Goal: Information Seeking & Learning: Learn about a topic

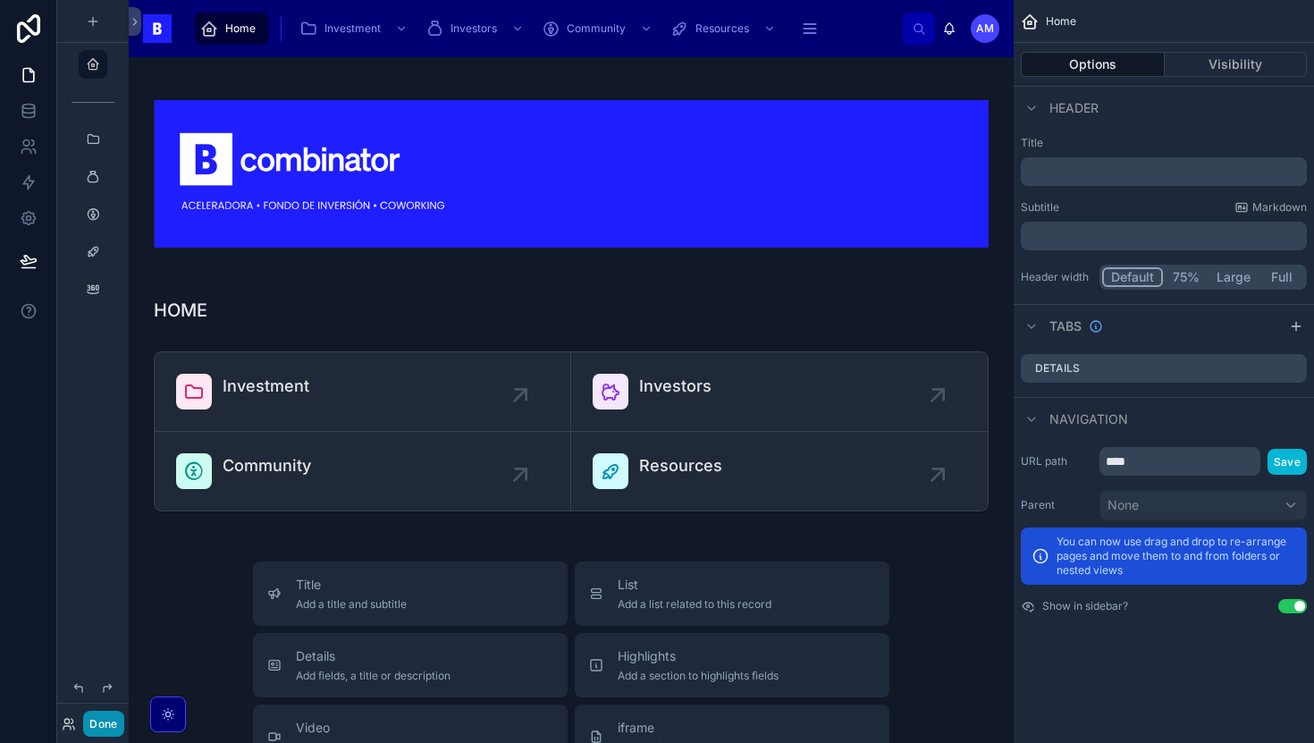
click at [115, 721] on button "Done" at bounding box center [103, 723] width 40 height 26
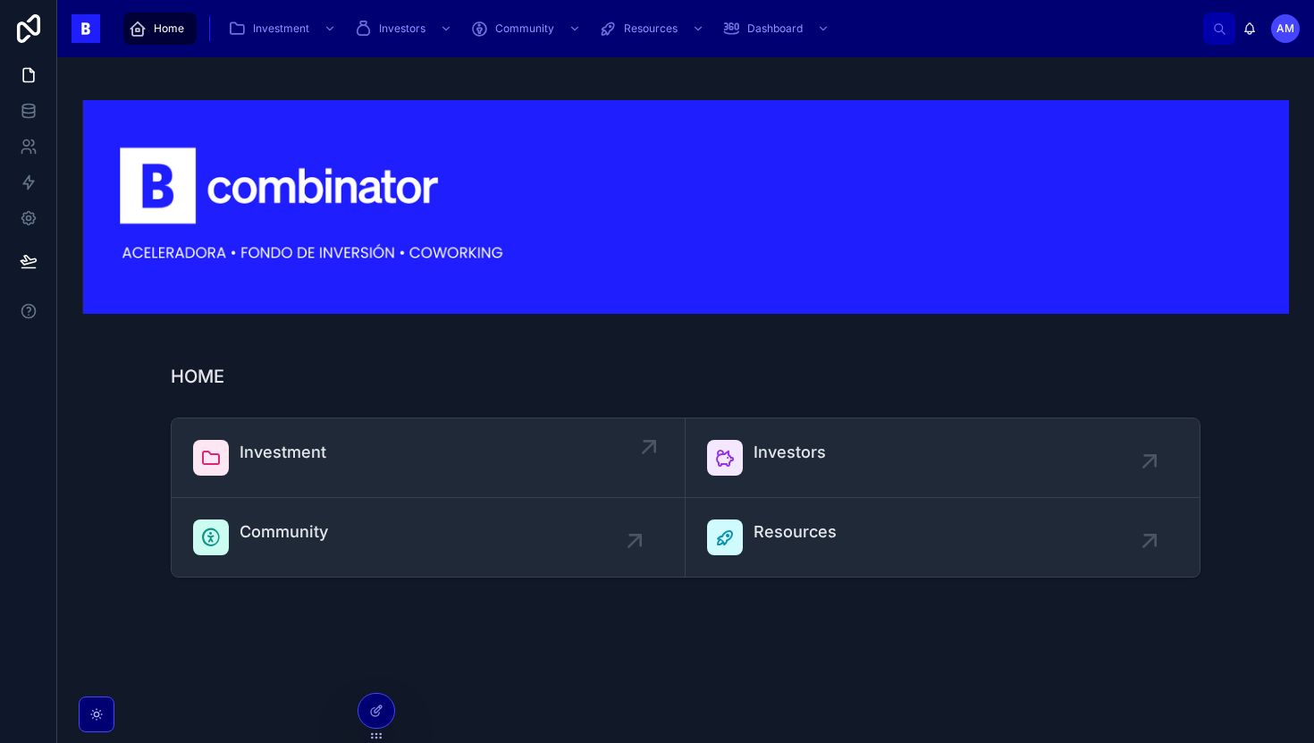
click at [295, 457] on span "Investment" at bounding box center [283, 452] width 87 height 25
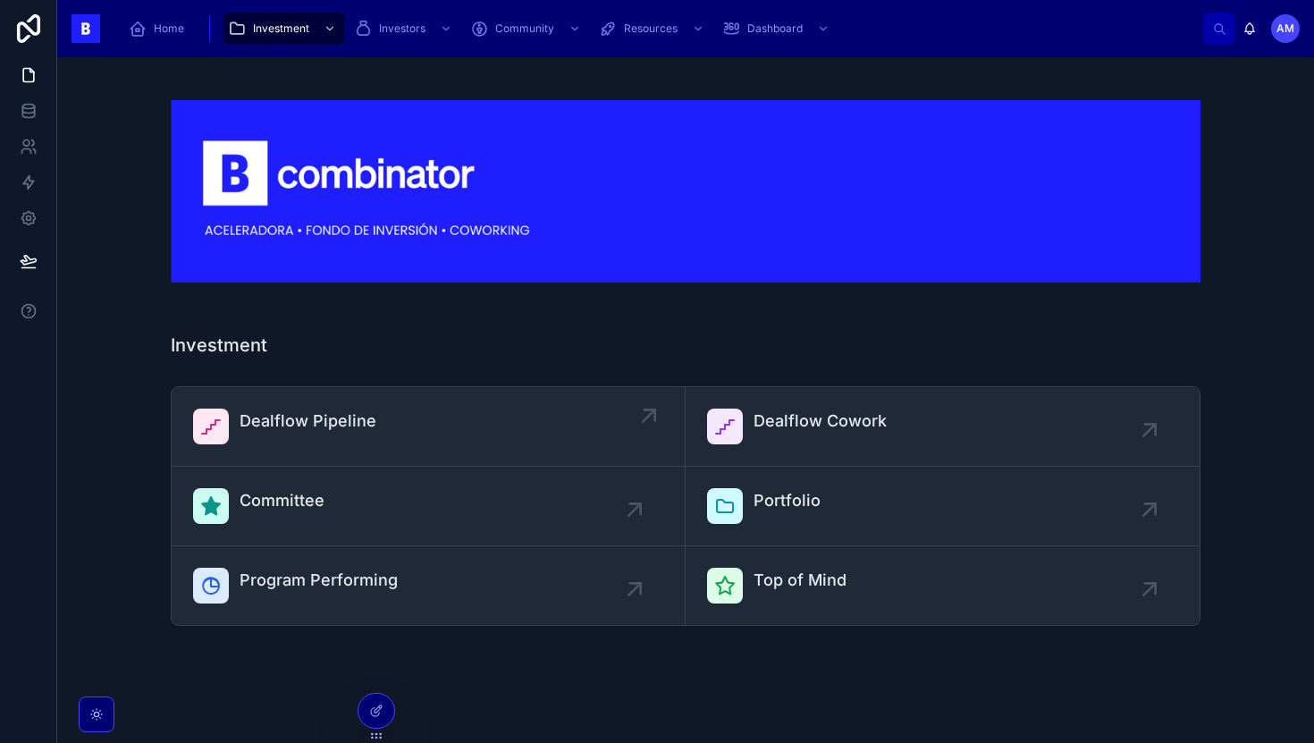
click at [307, 428] on span "Dealflow Pipeline" at bounding box center [308, 420] width 137 height 25
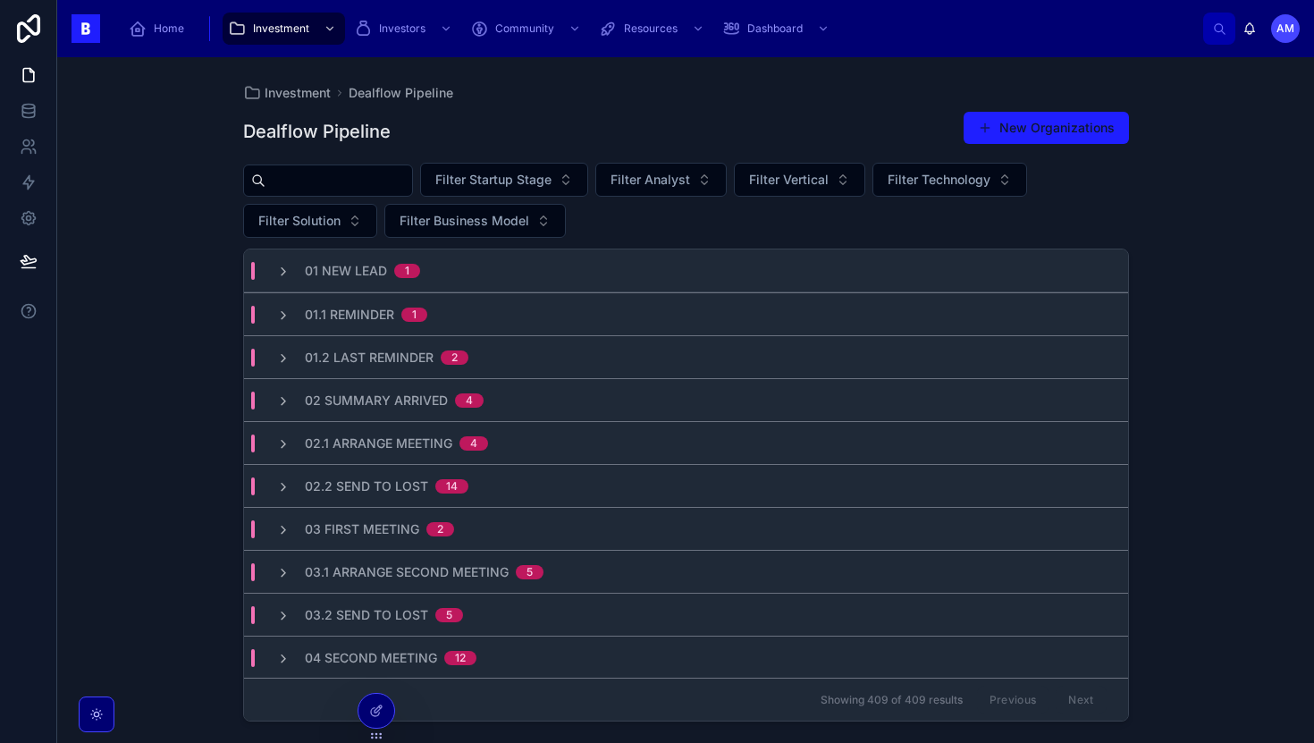
click at [366, 181] on input "text" at bounding box center [338, 180] width 147 height 25
click at [200, 227] on div "Investment Dealflow Pipeline Dealflow Pipeline New Organizations Filter Startup…" at bounding box center [685, 399] width 1257 height 685
click at [375, 175] on input "text" at bounding box center [338, 180] width 147 height 25
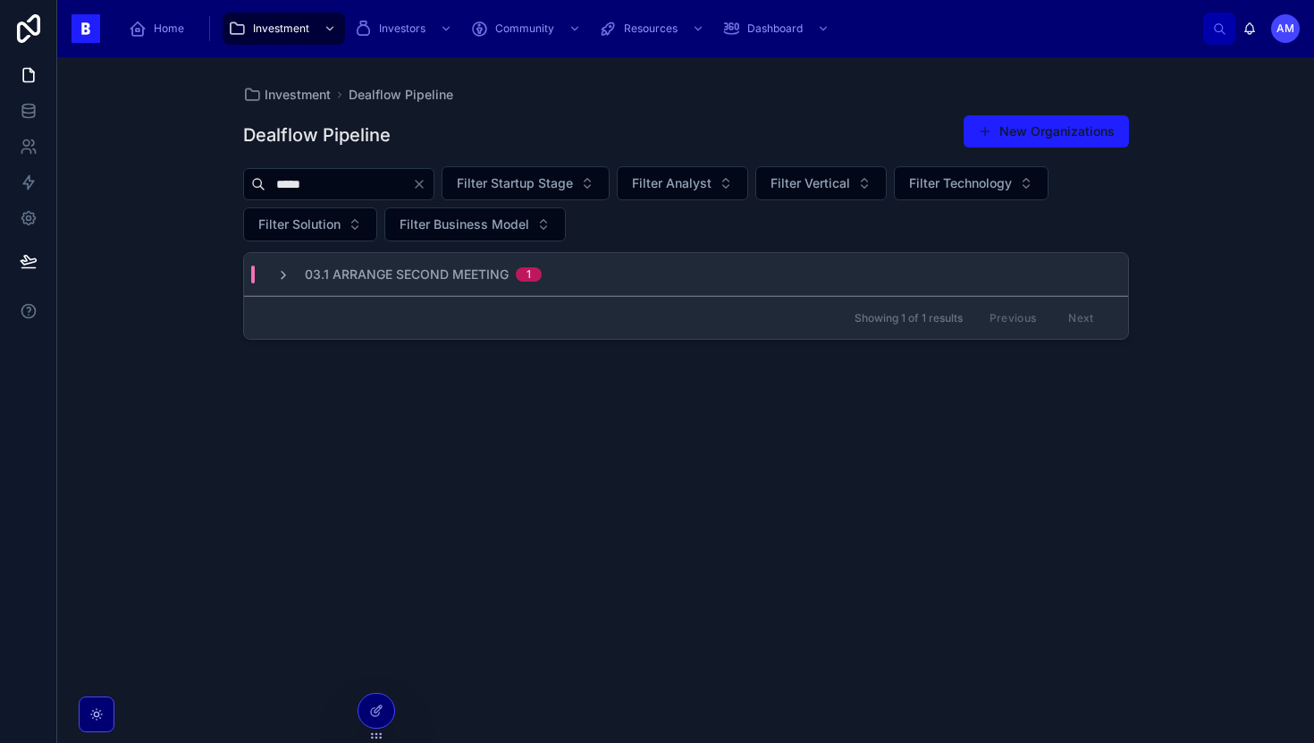
type input "*****"
click at [496, 289] on div "03.1 Arrange Second Meeting 1" at bounding box center [686, 274] width 884 height 43
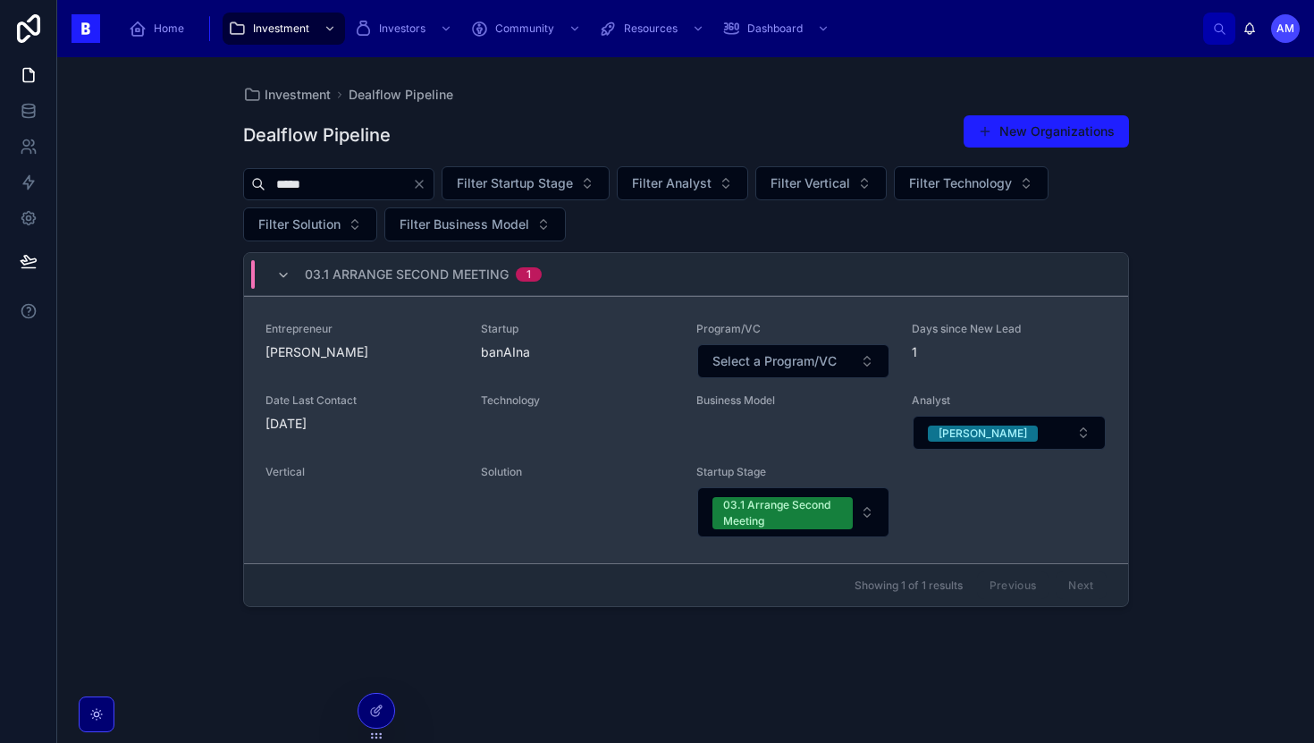
click at [446, 372] on div "Entrepreneur [PERSON_NAME]" at bounding box center [362, 350] width 194 height 57
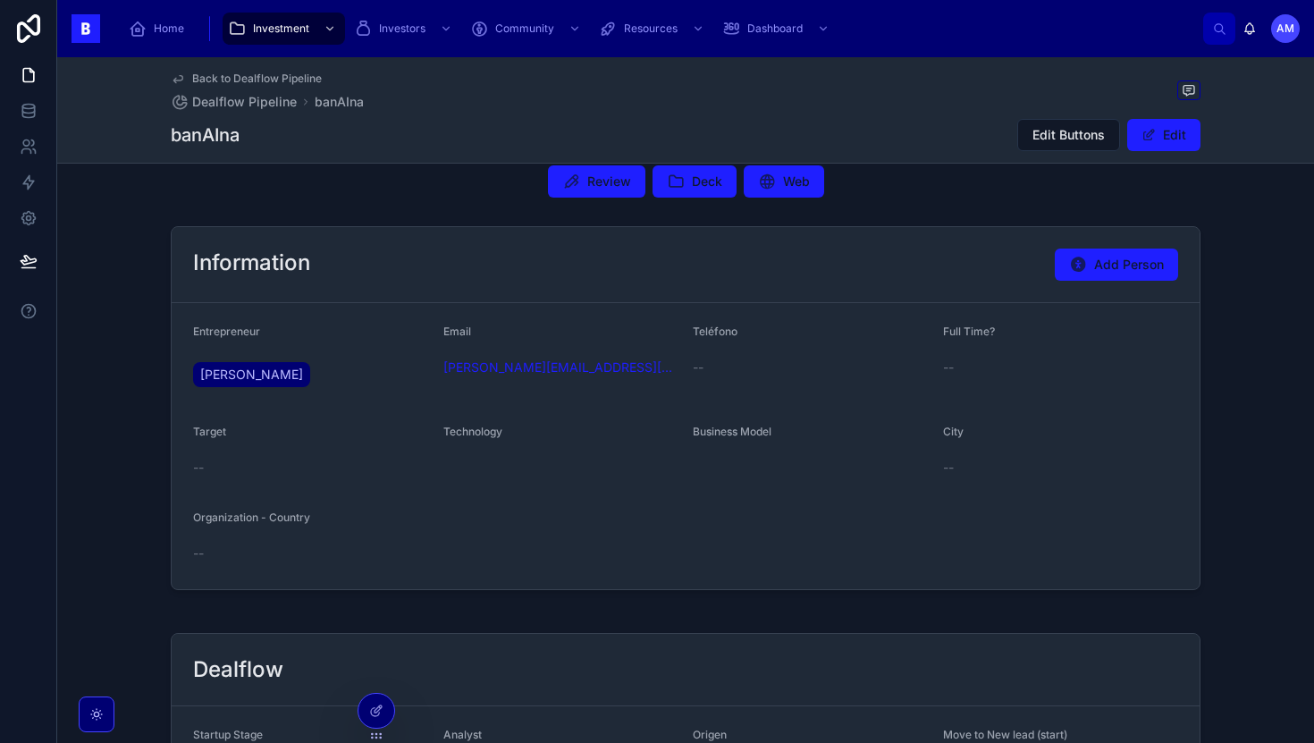
scroll to position [112, 0]
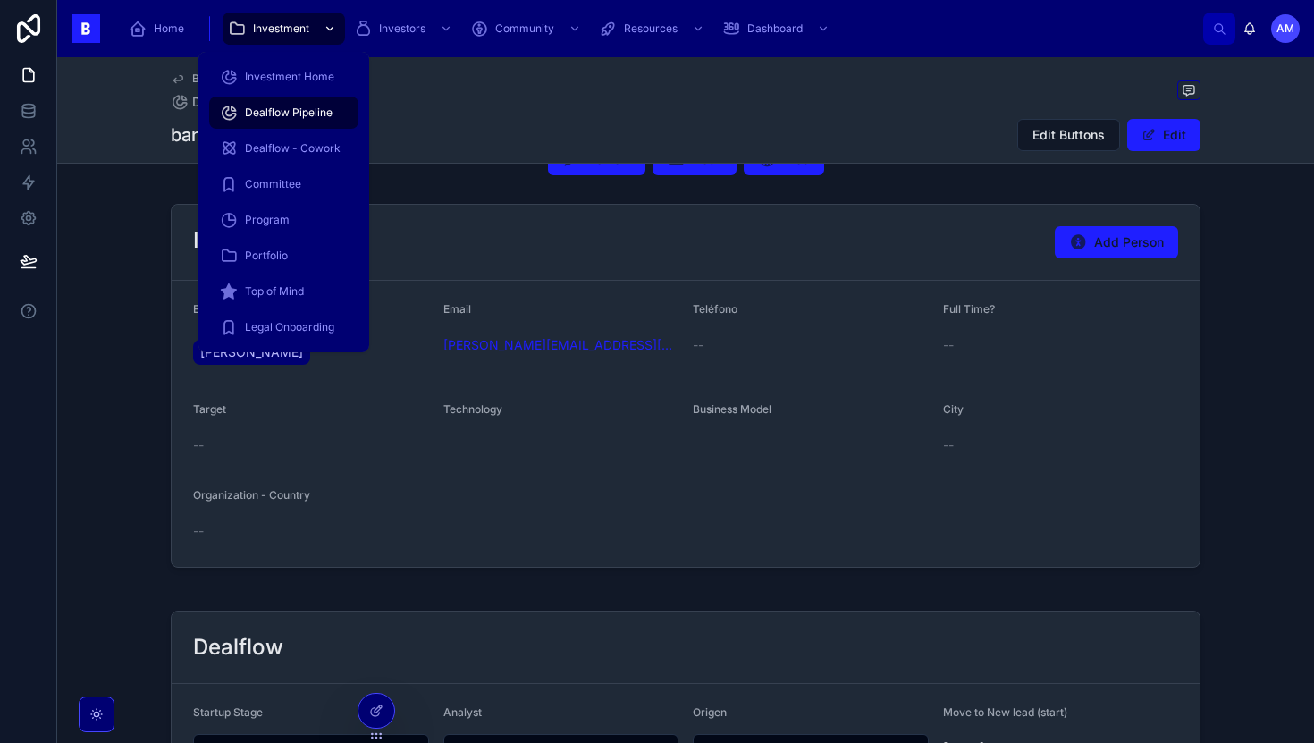
click at [283, 25] on span "Investment" at bounding box center [281, 28] width 56 height 14
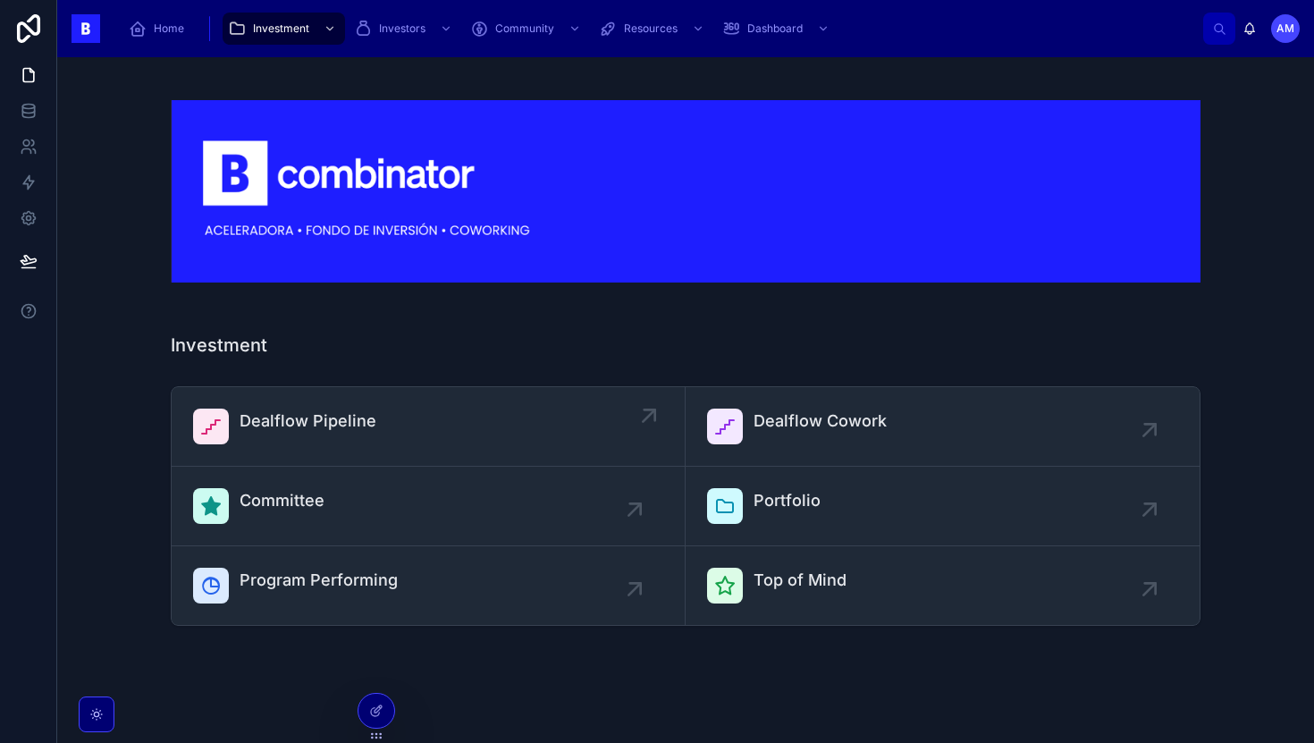
click at [456, 417] on div "Dealflow Pipeline" at bounding box center [428, 426] width 470 height 36
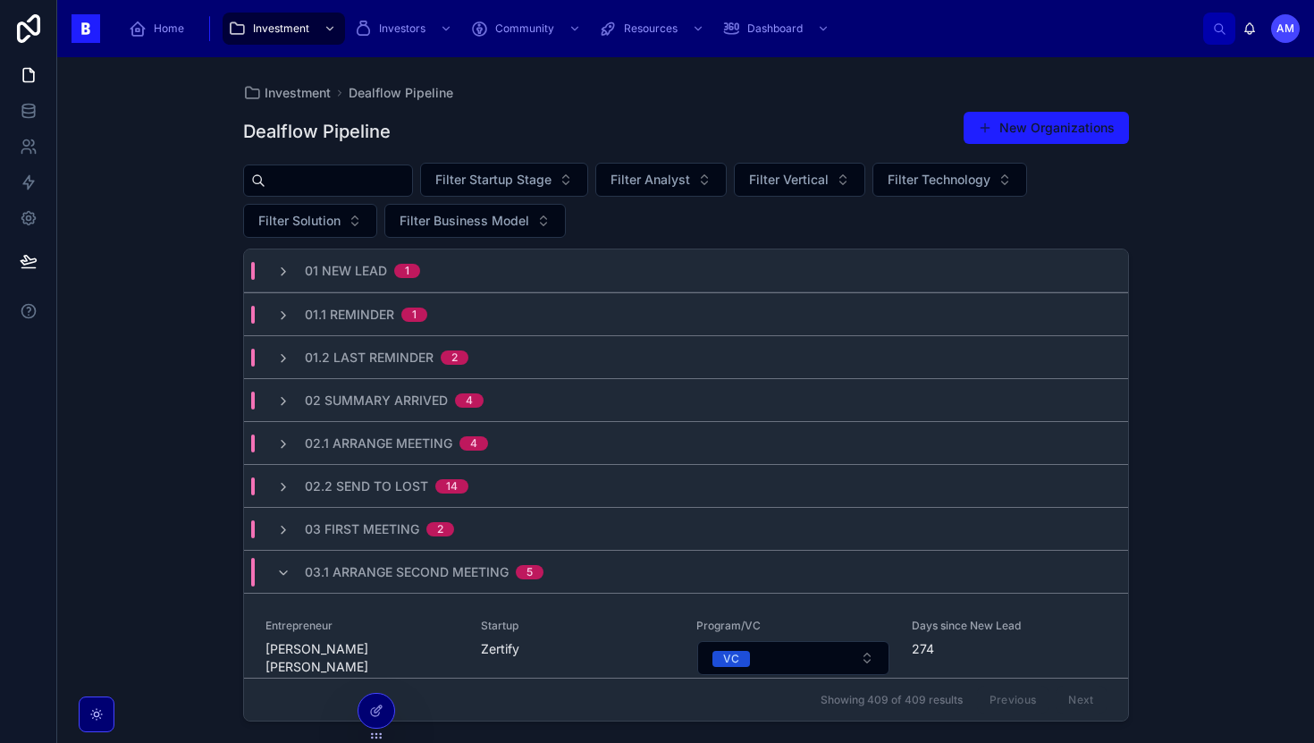
click at [369, 186] on input "text" at bounding box center [338, 180] width 147 height 25
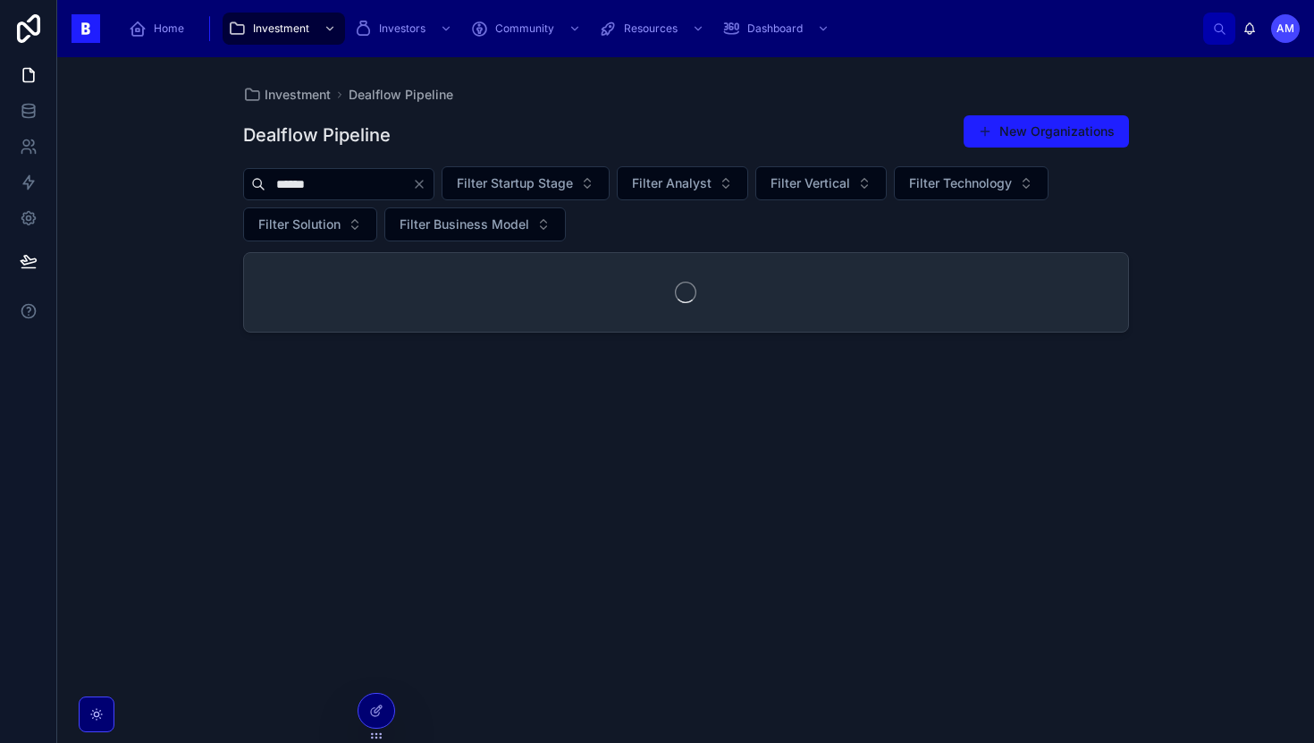
click at [380, 186] on input "******" at bounding box center [338, 184] width 147 height 25
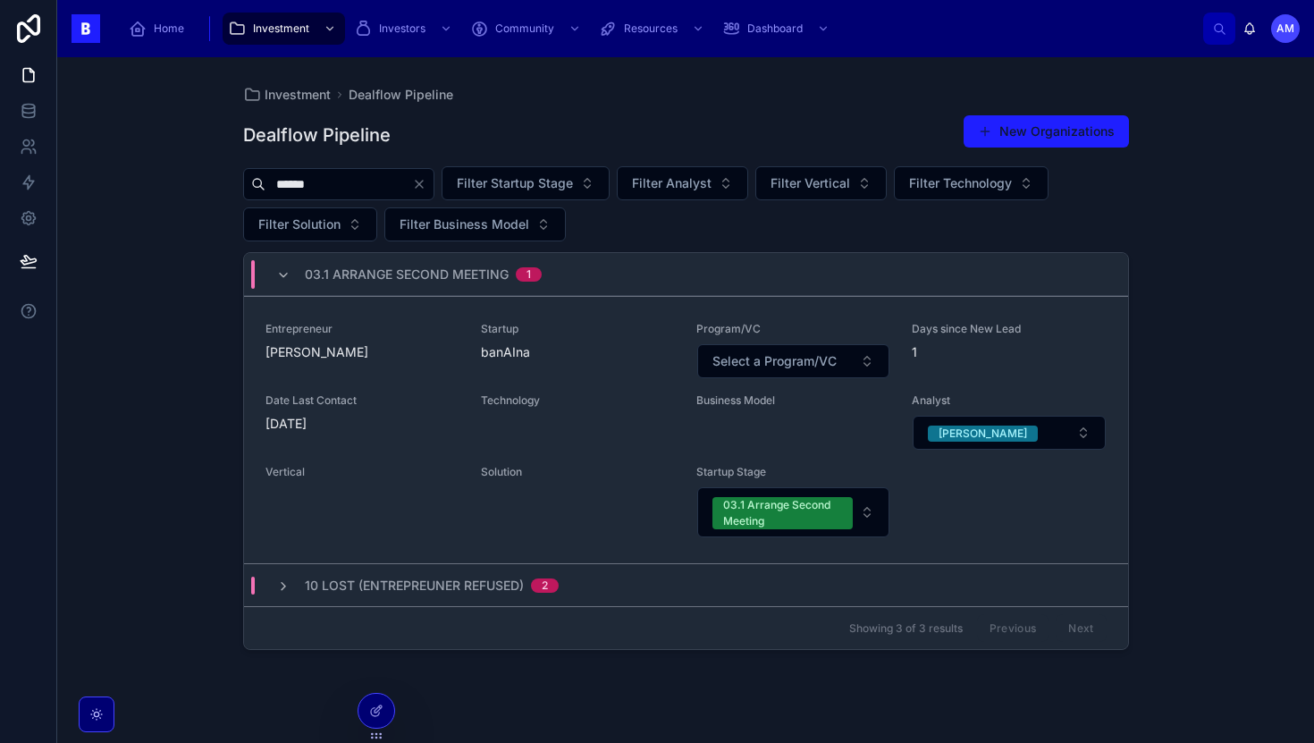
type input "******"
click at [379, 593] on div "10 Lost (Entrepreuner Refused) 2" at bounding box center [686, 584] width 884 height 43
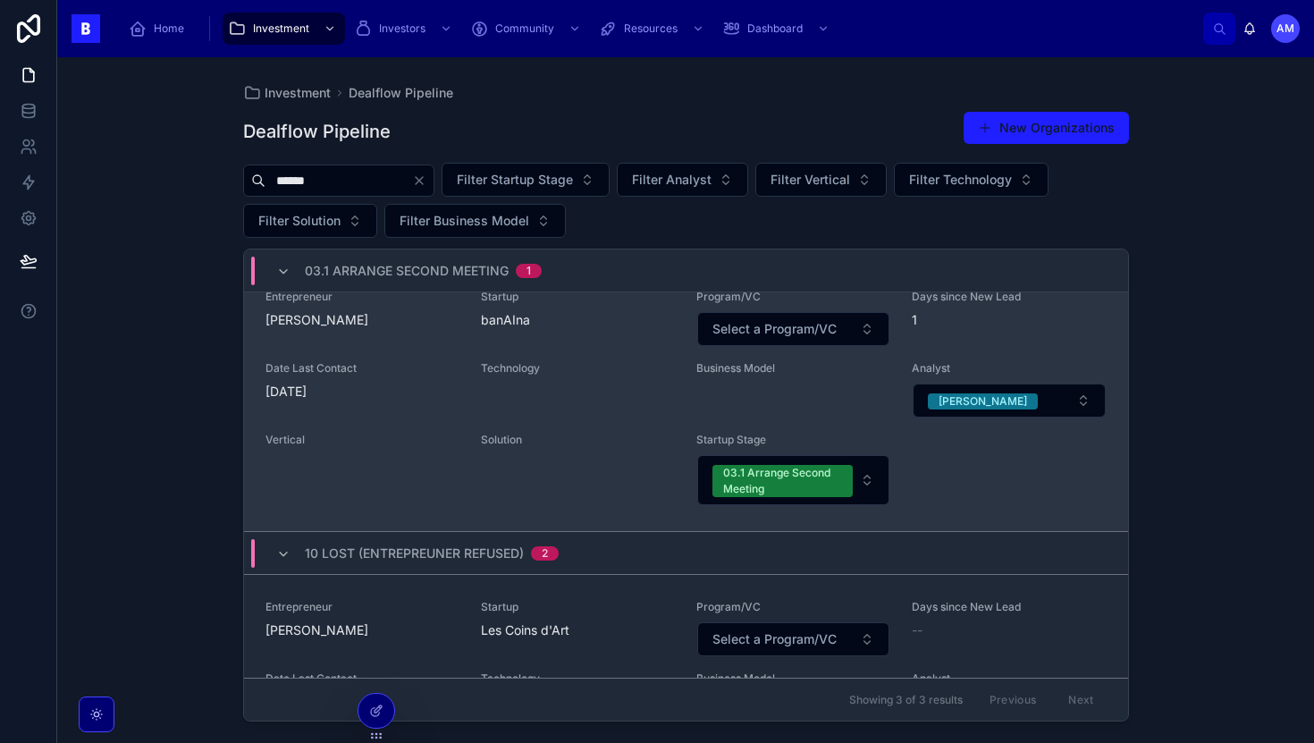
scroll to position [40, 0]
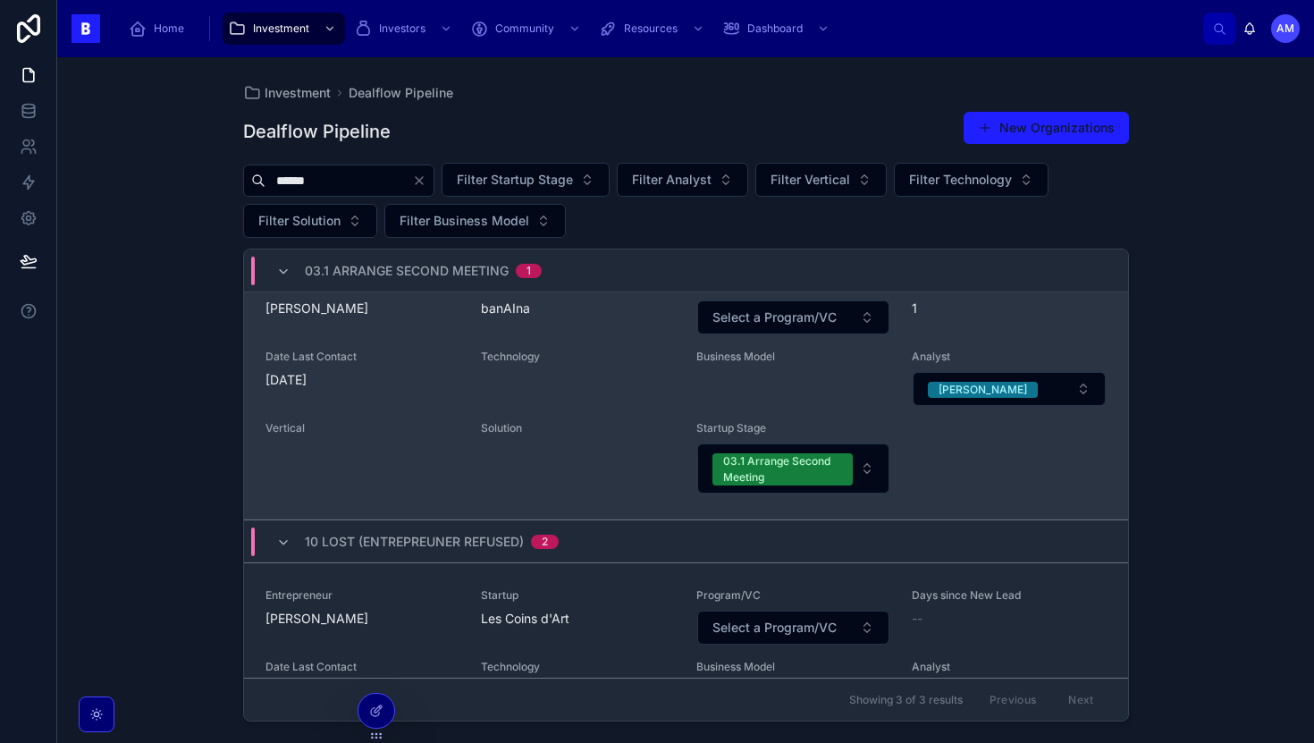
click at [430, 423] on span "Vertical" at bounding box center [362, 428] width 194 height 14
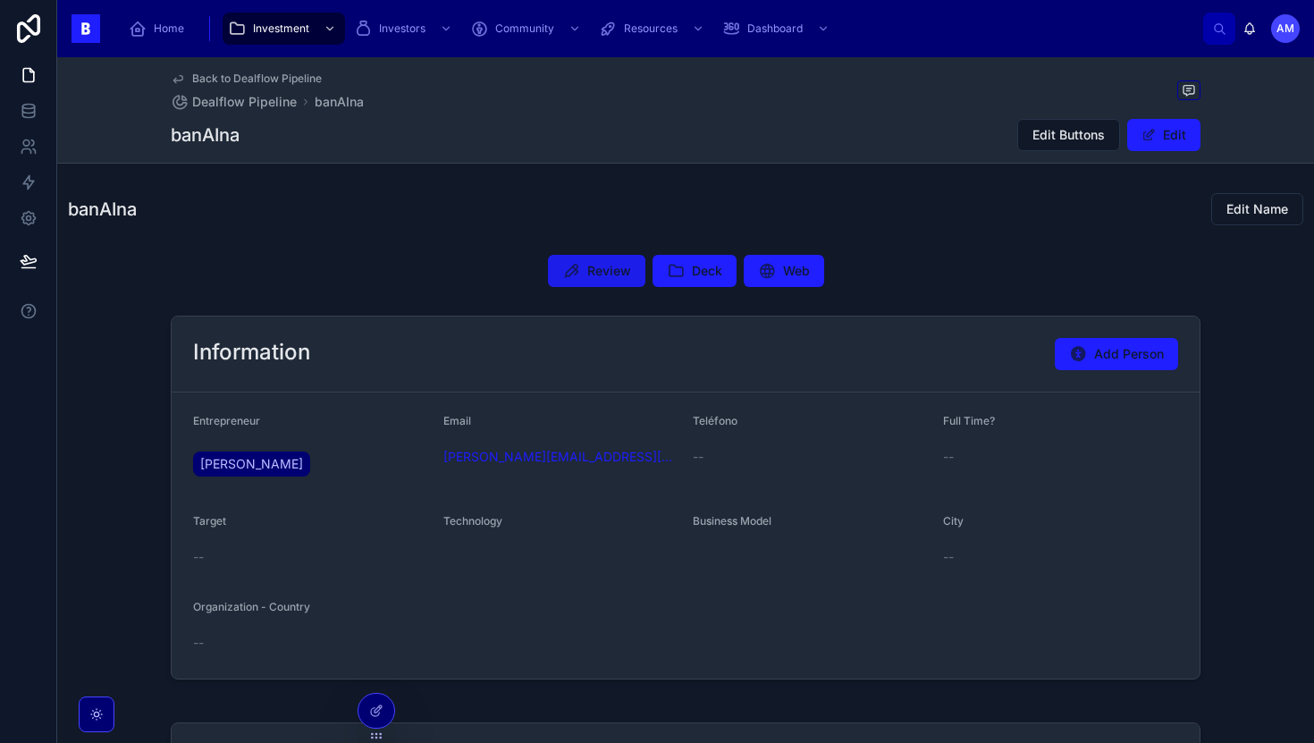
click at [606, 270] on span "Review" at bounding box center [609, 271] width 44 height 18
